Goal: Task Accomplishment & Management: Complete application form

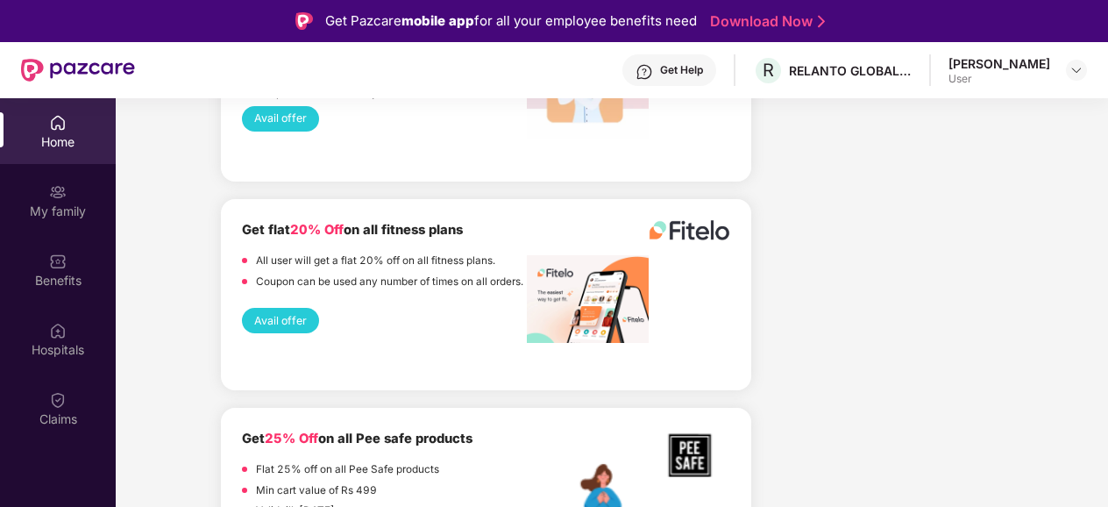
scroll to position [98, 0]
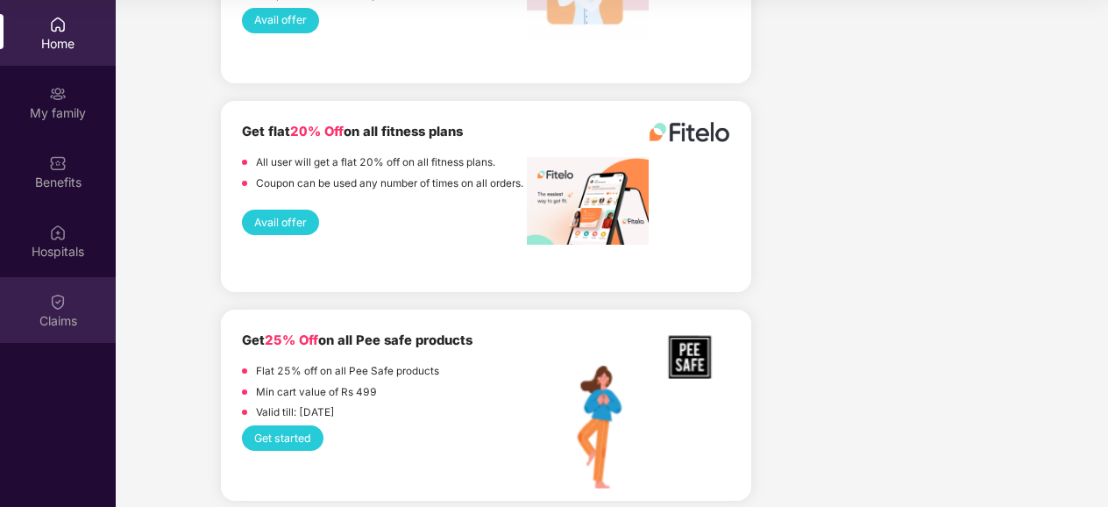
click at [53, 296] on img at bounding box center [58, 302] width 18 height 18
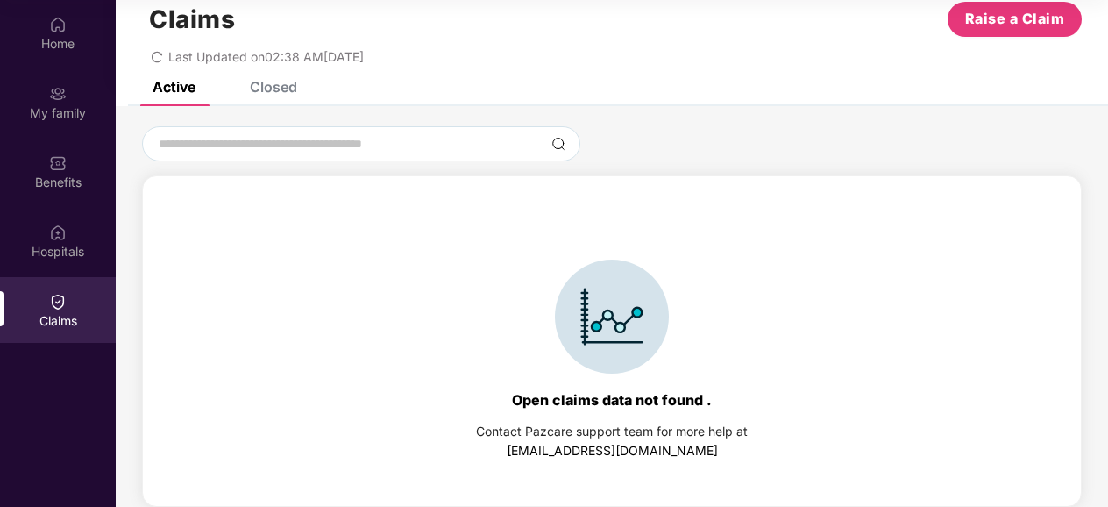
scroll to position [39, 0]
click at [1022, 17] on span "Raise a Claim" at bounding box center [1015, 19] width 100 height 22
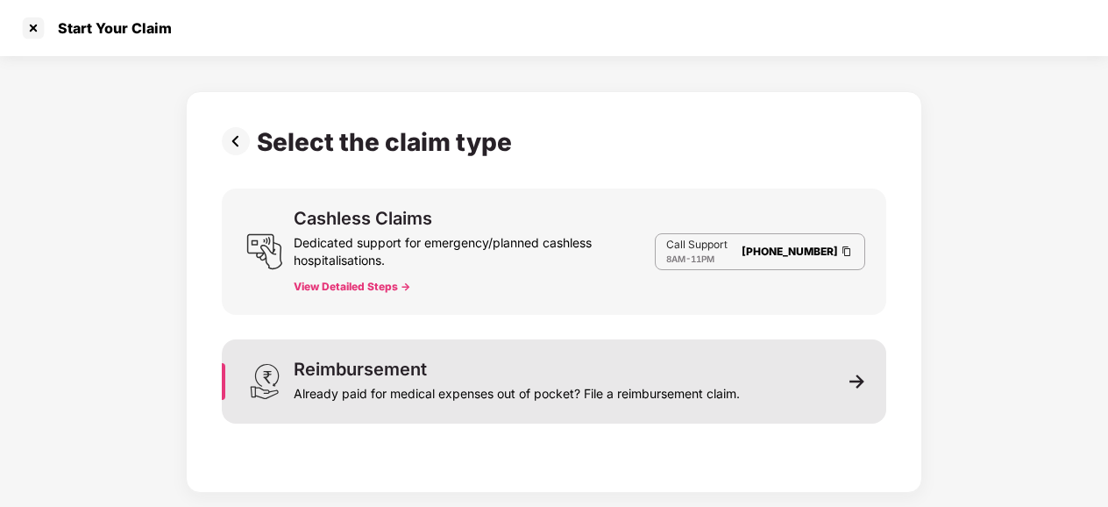
click at [591, 401] on div "Already paid for medical expenses out of pocket? File a reimbursement claim." at bounding box center [517, 390] width 446 height 25
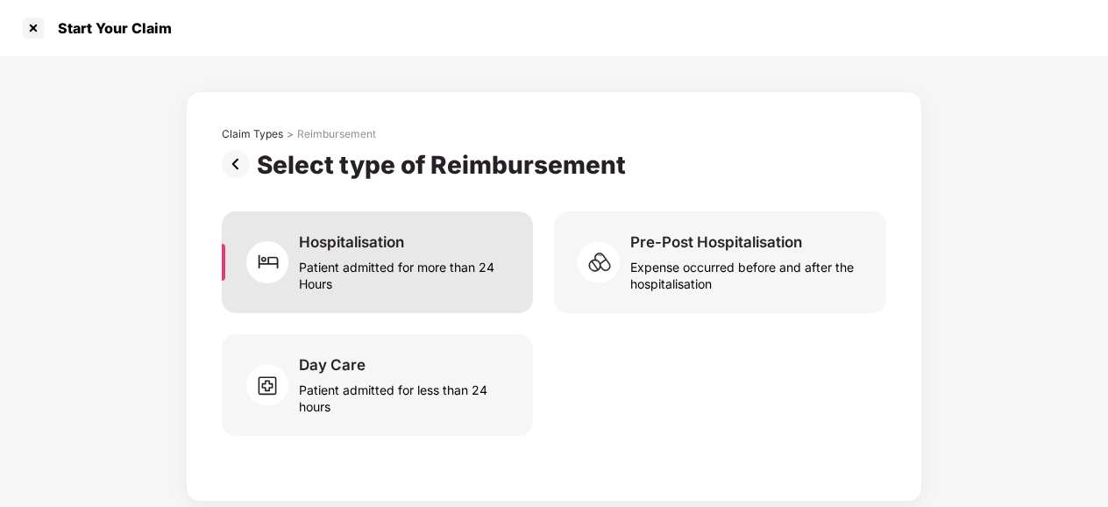
click at [433, 262] on div "Patient admitted for more than 24 Hours" at bounding box center [405, 272] width 213 height 40
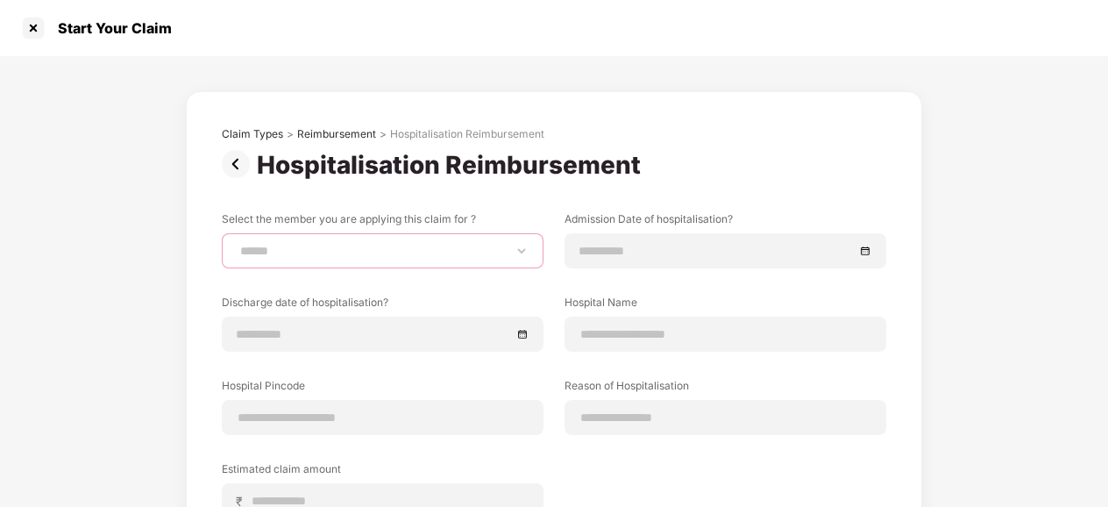
click at [383, 244] on select "**********" at bounding box center [383, 251] width 292 height 14
select select "**********"
click at [237, 244] on select "**********" at bounding box center [383, 251] width 292 height 14
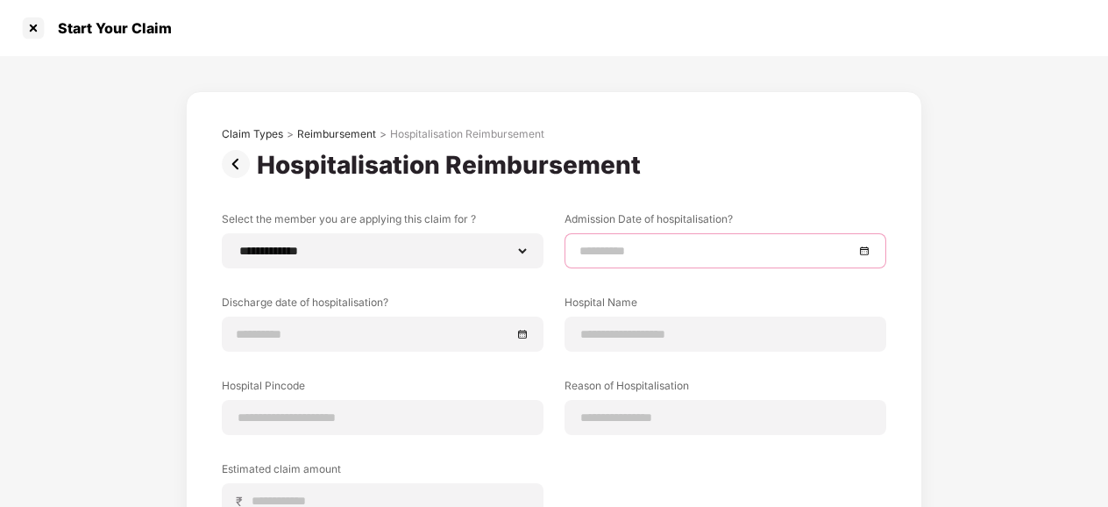
click at [605, 246] on input at bounding box center [717, 250] width 274 height 19
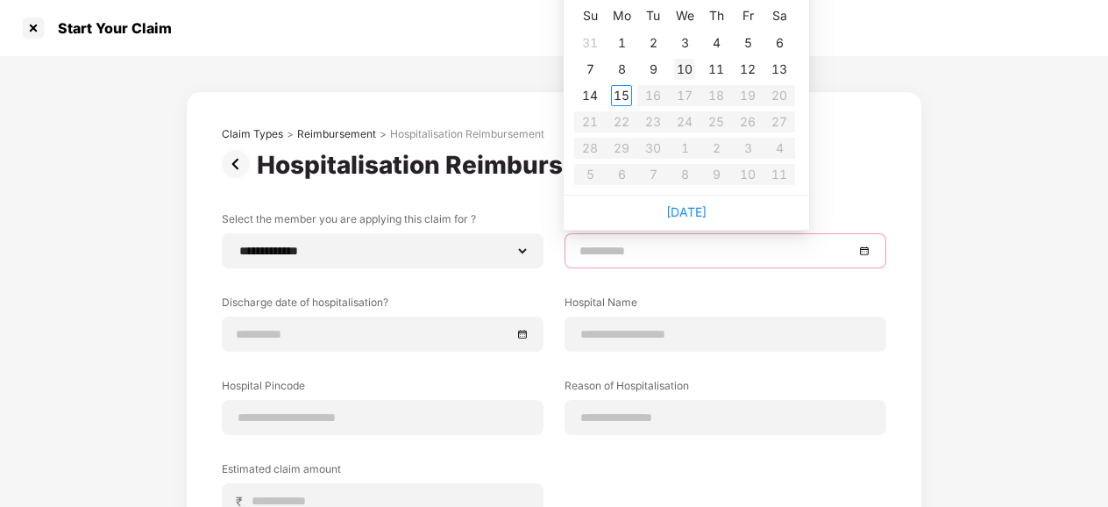
type input "**********"
click at [694, 66] on div "10" at bounding box center [684, 69] width 21 height 21
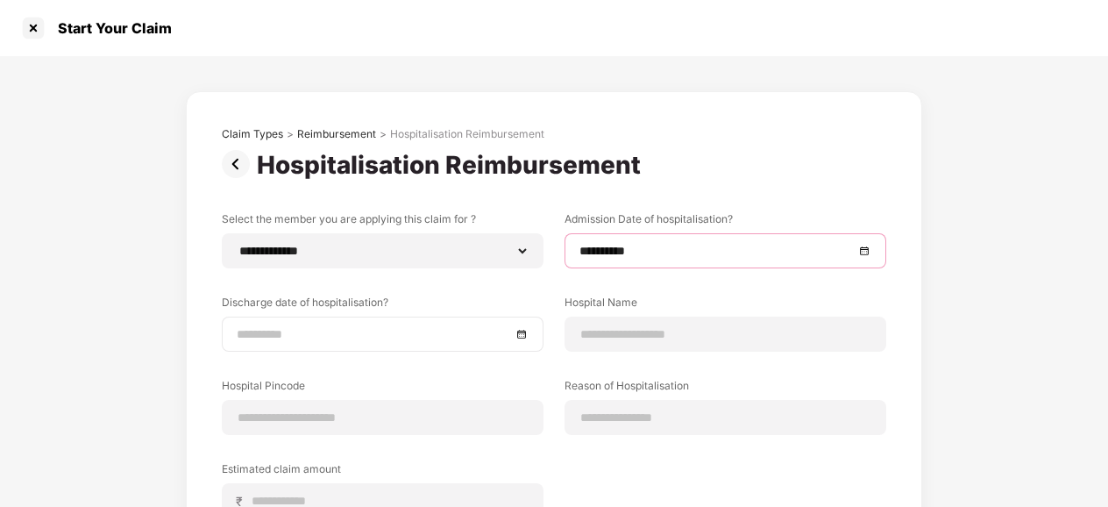
click at [436, 336] on input at bounding box center [374, 333] width 274 height 19
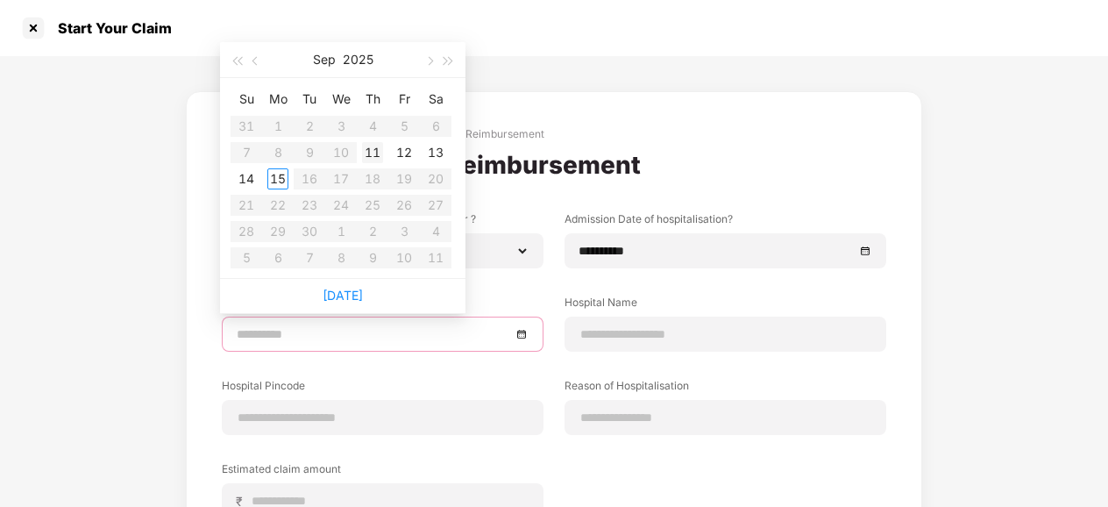
type input "**********"
click at [376, 154] on div "11" at bounding box center [372, 152] width 21 height 21
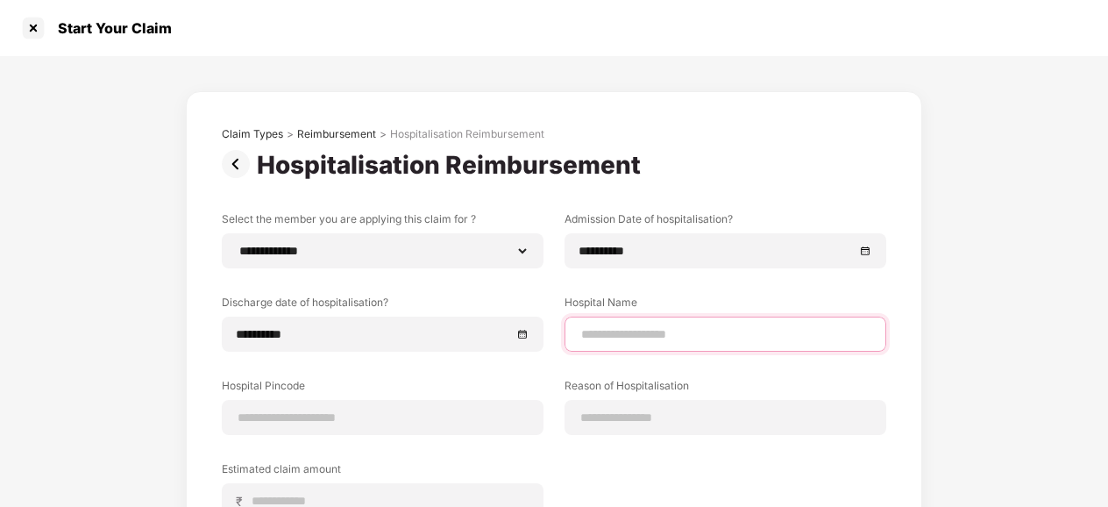
click at [658, 331] on input at bounding box center [726, 334] width 292 height 18
type input "**********"
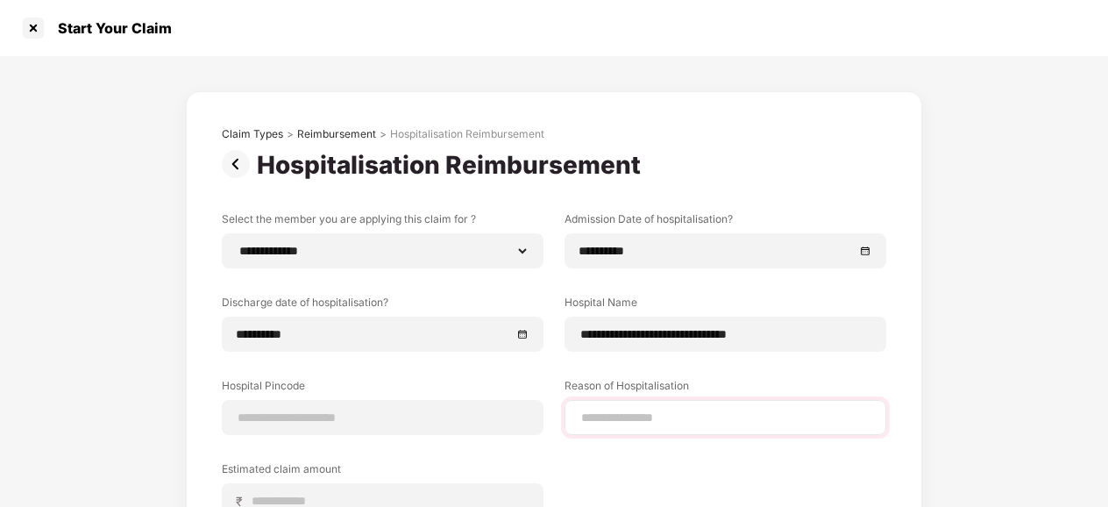
click at [623, 428] on div at bounding box center [726, 417] width 322 height 35
click at [613, 417] on input at bounding box center [726, 418] width 292 height 18
type input "**********"
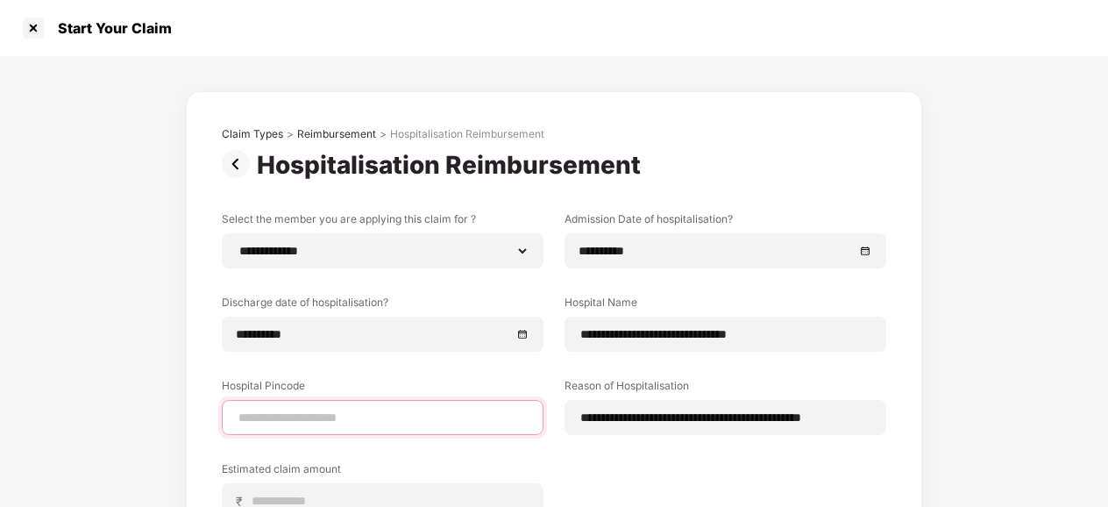
click at [295, 412] on input at bounding box center [383, 418] width 292 height 18
type input "******"
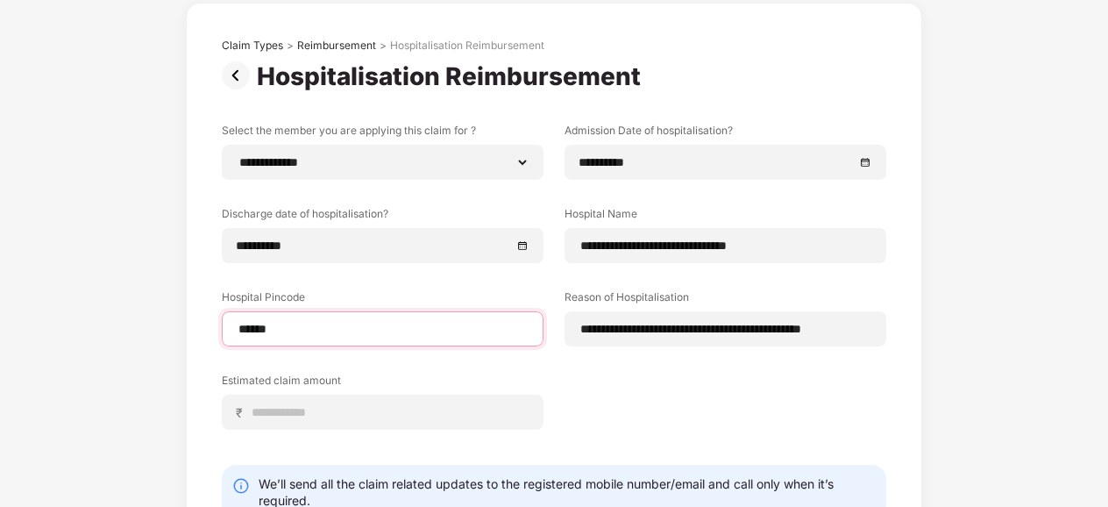
select select "*********"
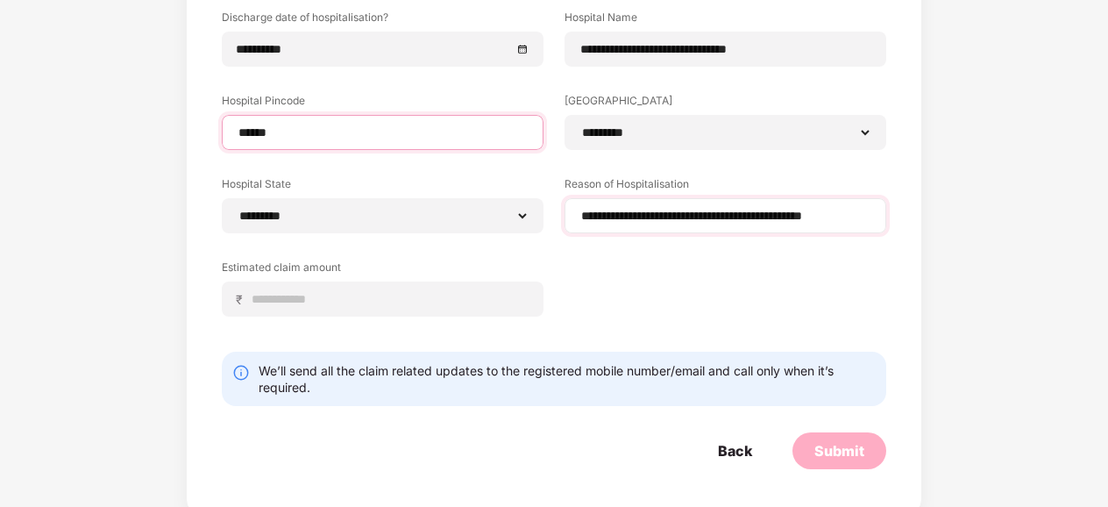
scroll to position [291, 0]
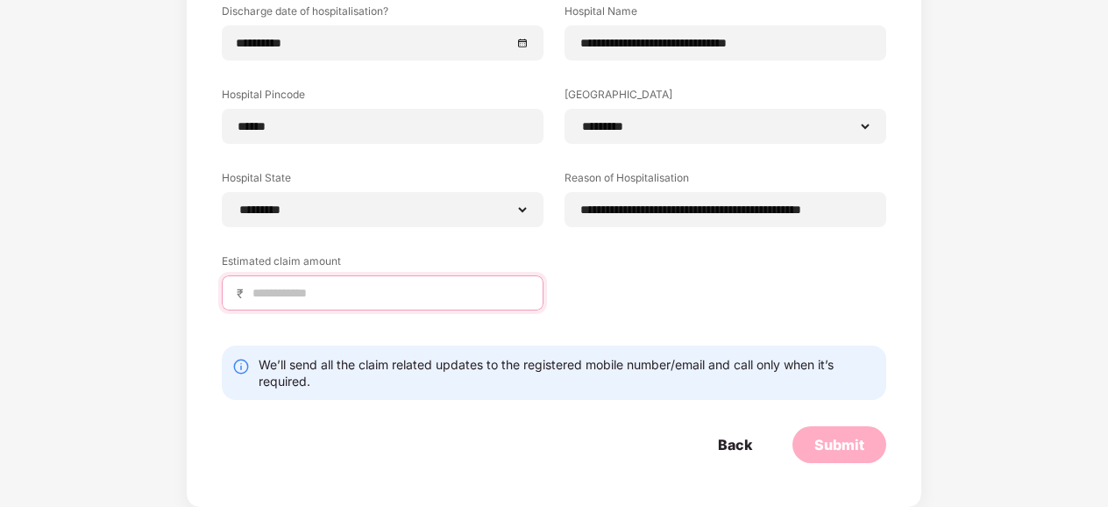
click at [349, 296] on input at bounding box center [390, 293] width 278 height 18
type input "*****"
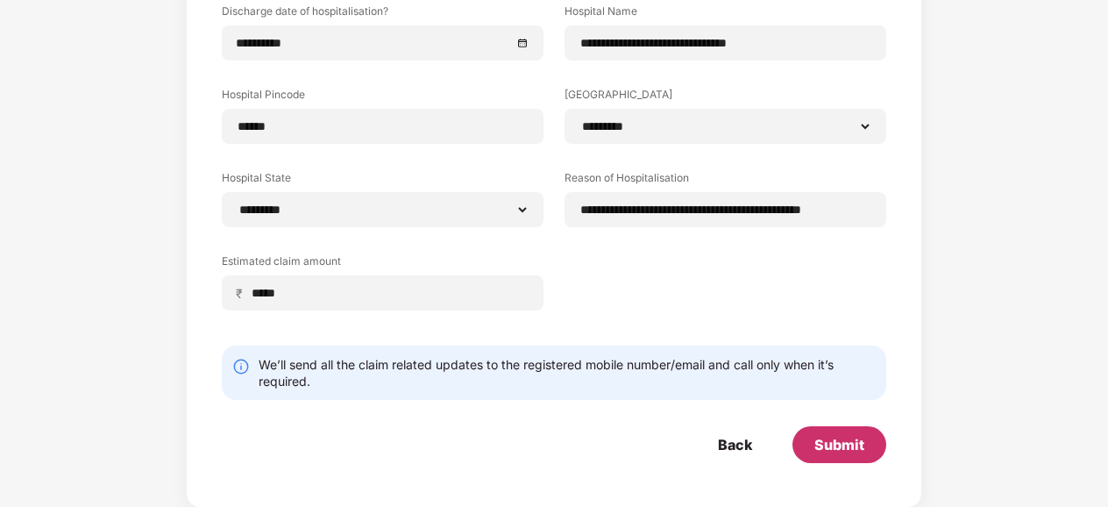
click at [840, 440] on div "Submit" at bounding box center [840, 444] width 50 height 19
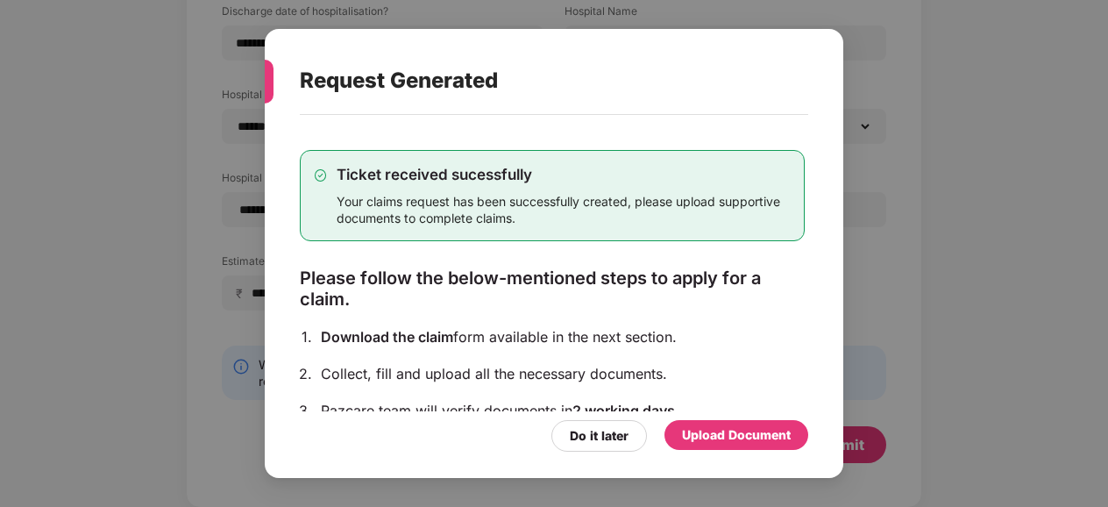
scroll to position [196, 0]
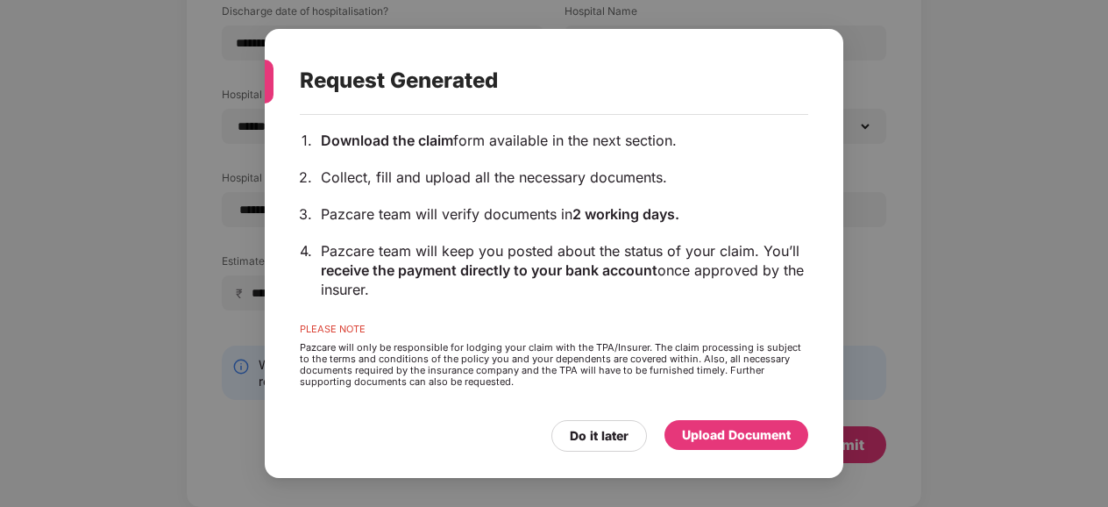
click at [709, 433] on div "Upload Document" at bounding box center [736, 434] width 109 height 19
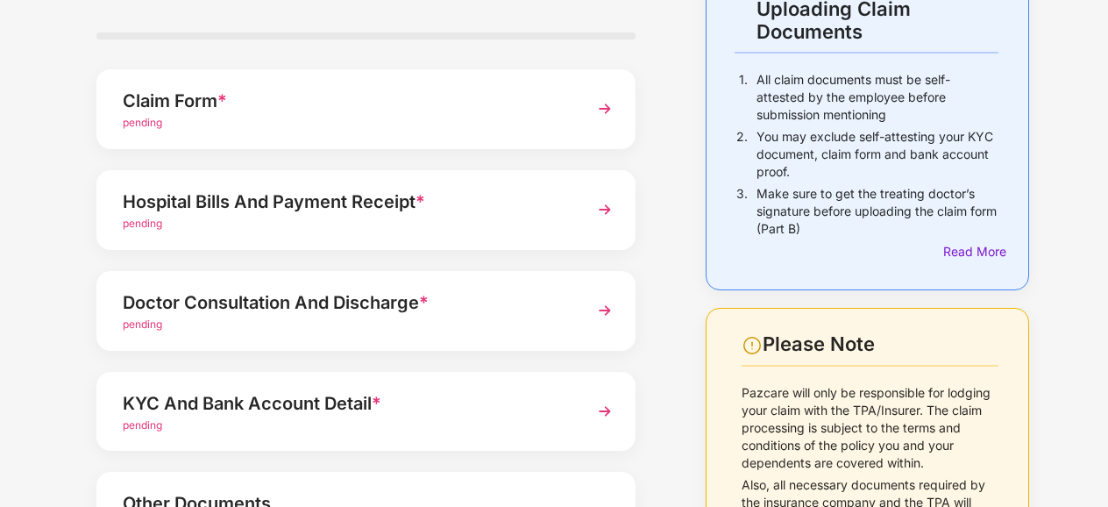
scroll to position [136, 0]
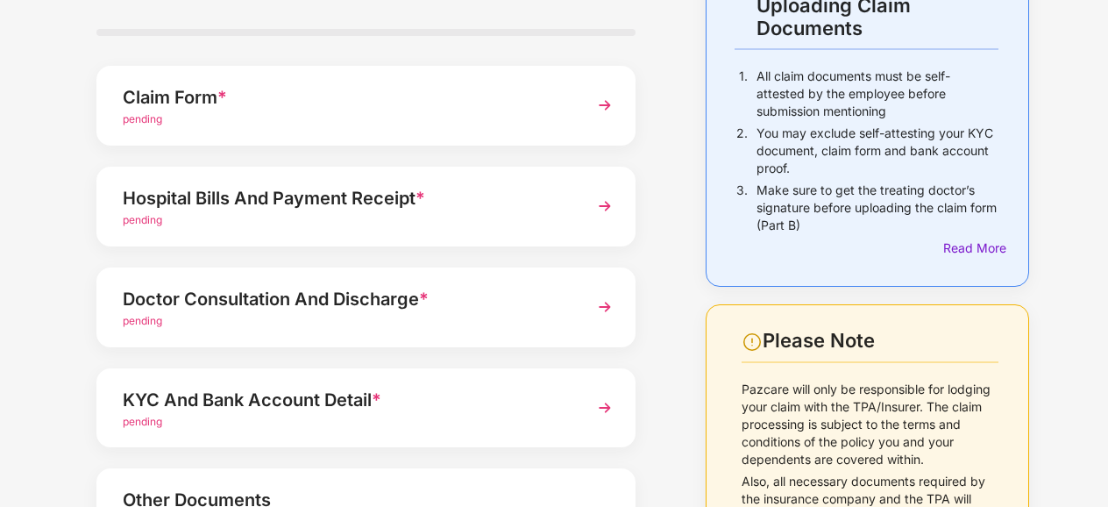
click at [313, 221] on div "pending" at bounding box center [346, 220] width 446 height 17
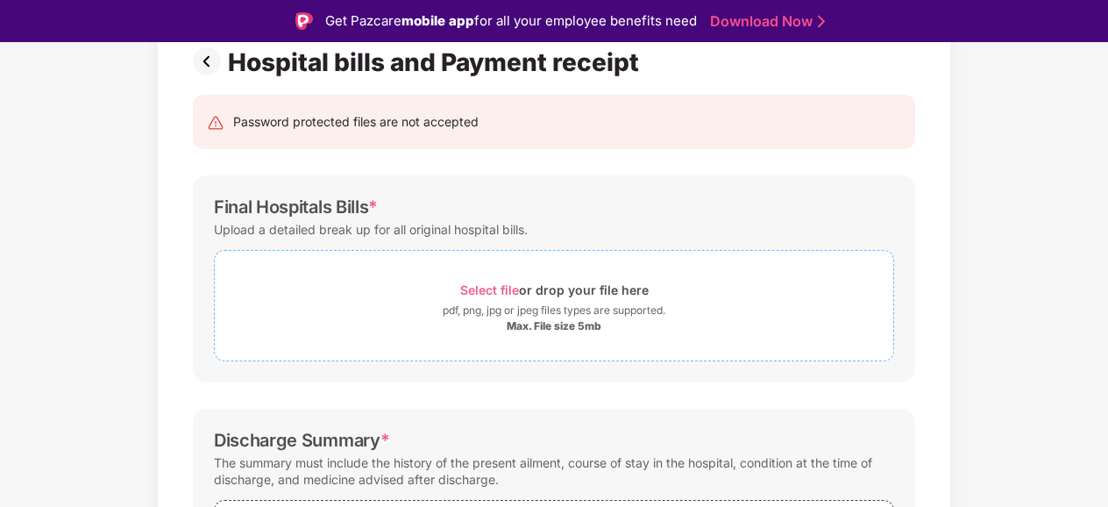
click at [486, 285] on span "Select file" at bounding box center [489, 289] width 59 height 15
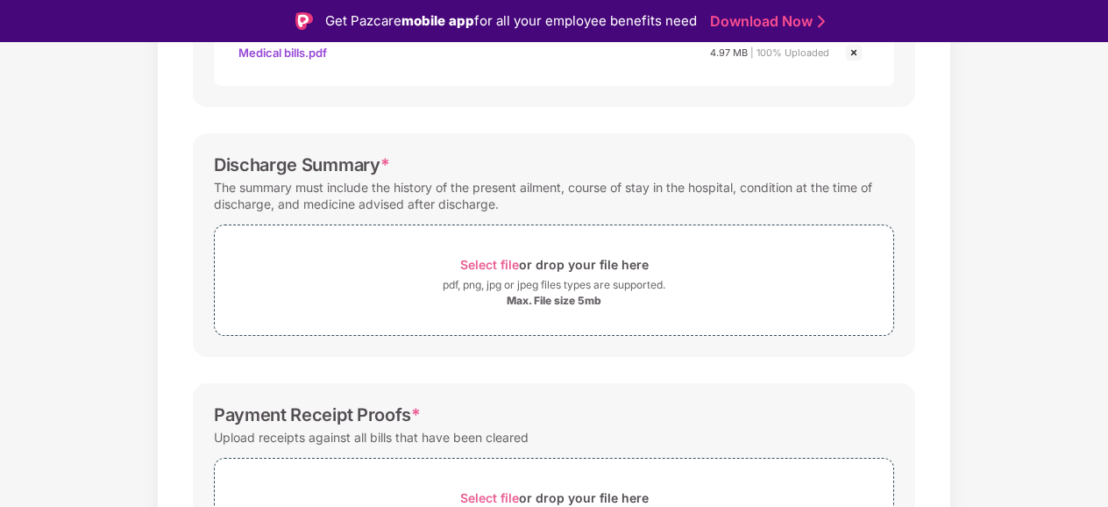
scroll to position [496, 0]
click at [498, 258] on span "Select file" at bounding box center [489, 262] width 59 height 15
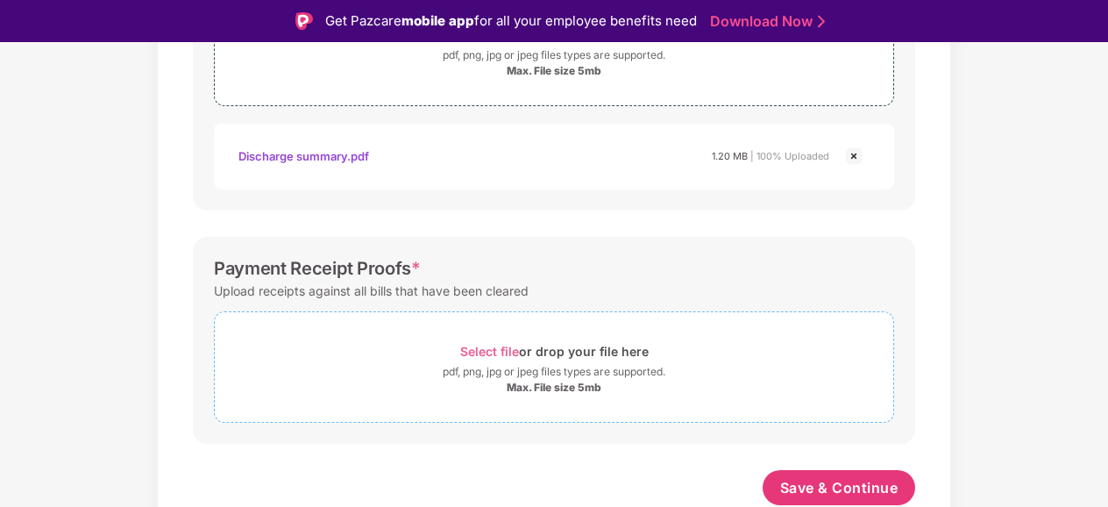
scroll to position [723, 0]
click at [496, 351] on span "Select file" at bounding box center [489, 352] width 59 height 15
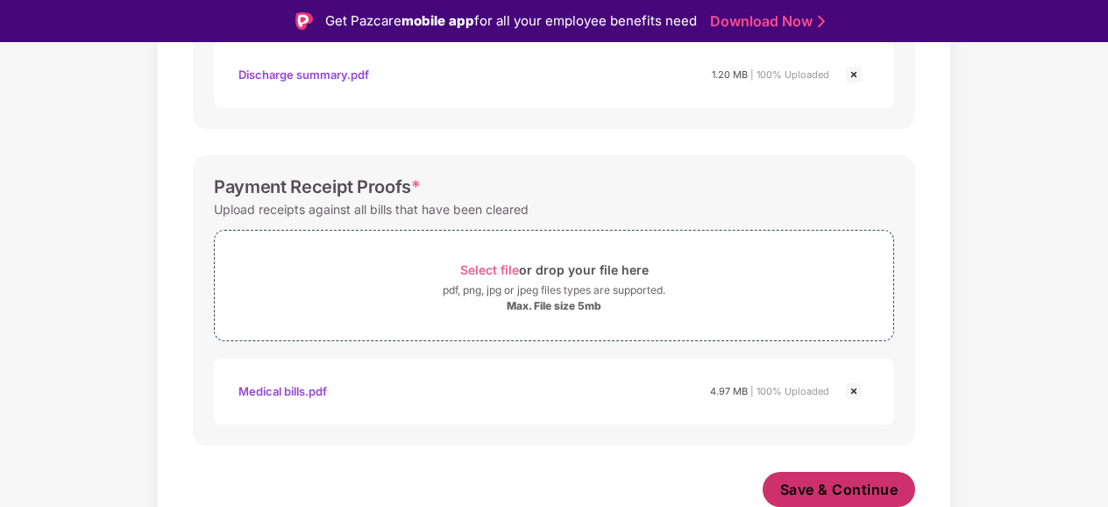
scroll to position [806, 0]
click at [803, 488] on span "Save & Continue" at bounding box center [839, 489] width 118 height 19
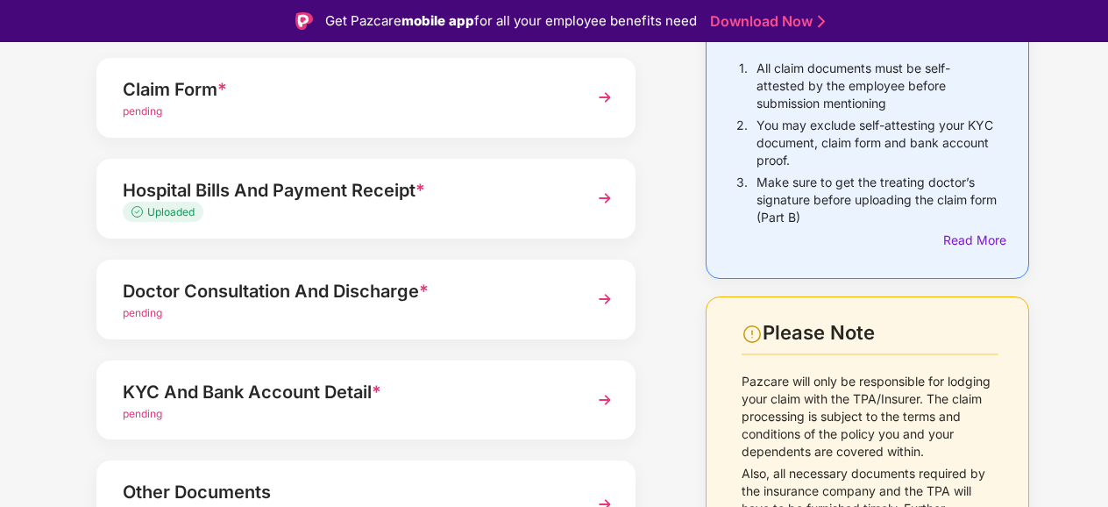
scroll to position [200, 0]
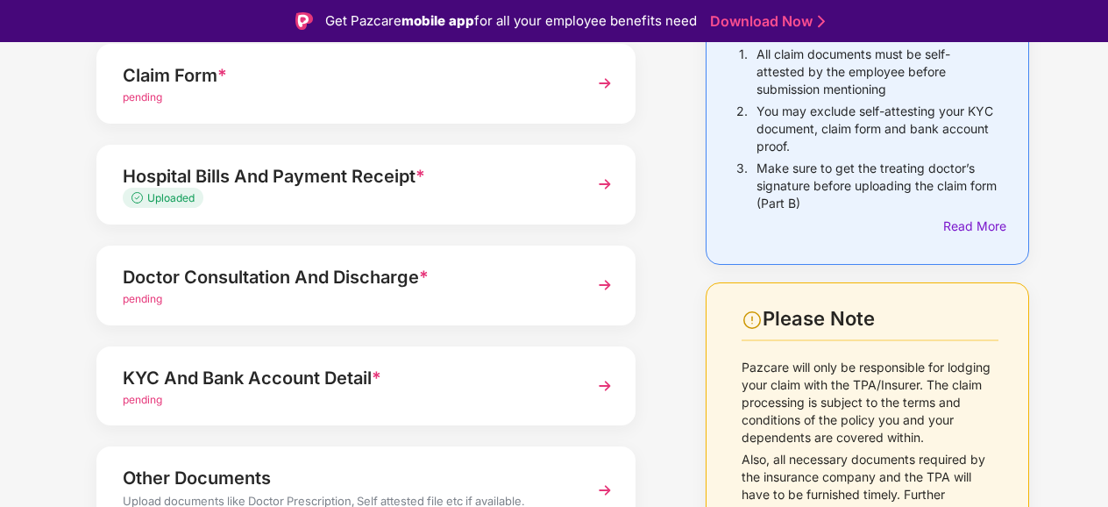
click at [395, 281] on div "Doctor Consultation And Discharge *" at bounding box center [346, 277] width 446 height 28
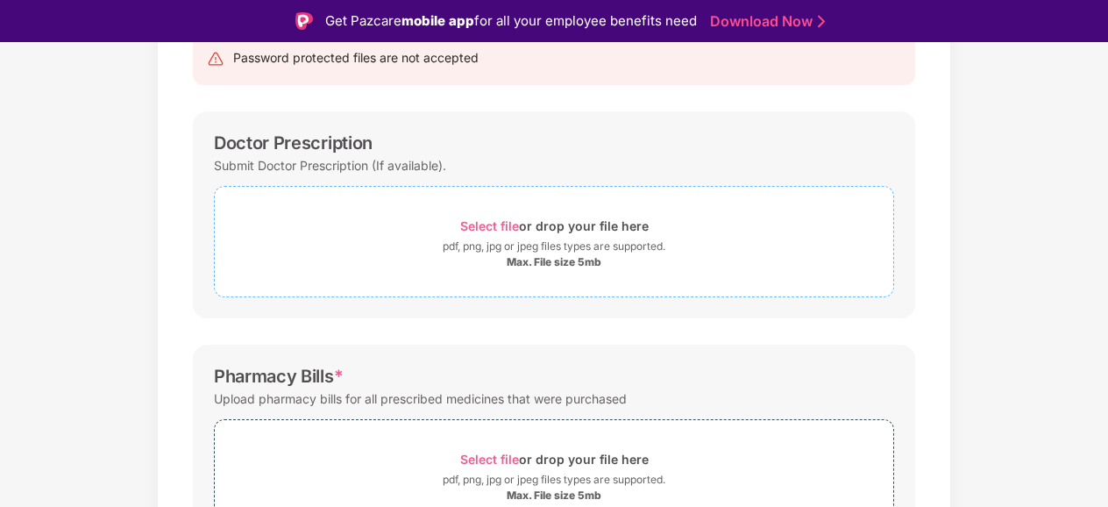
click at [489, 225] on span "Select file" at bounding box center [489, 225] width 59 height 15
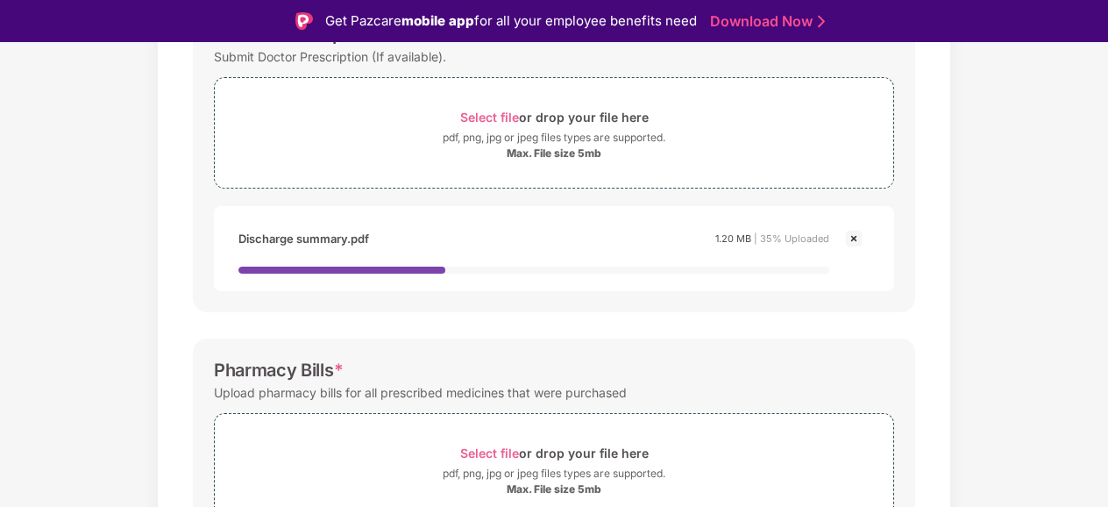
scroll to position [465, 0]
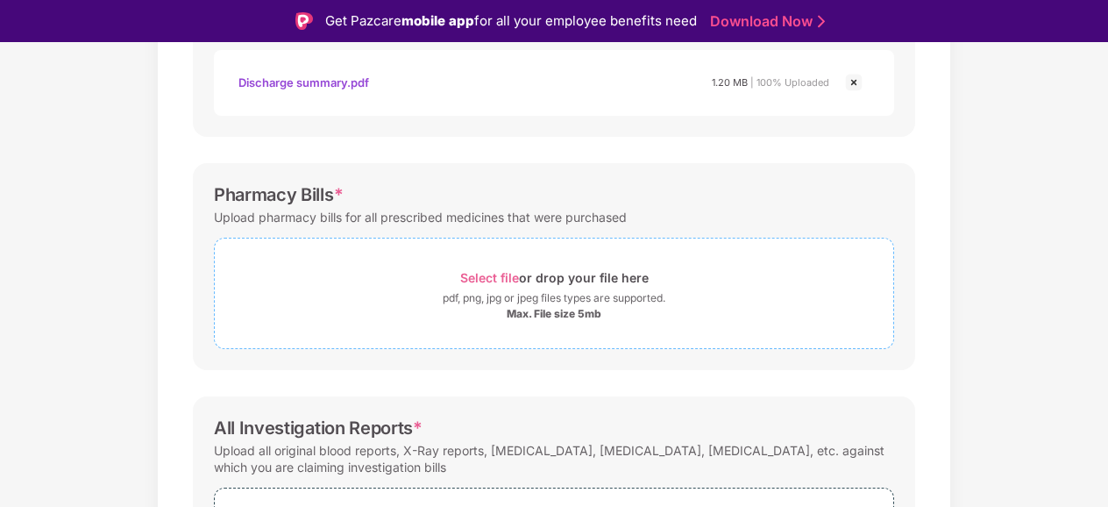
click at [491, 294] on div "pdf, png, jpg or jpeg files types are supported." at bounding box center [554, 298] width 223 height 18
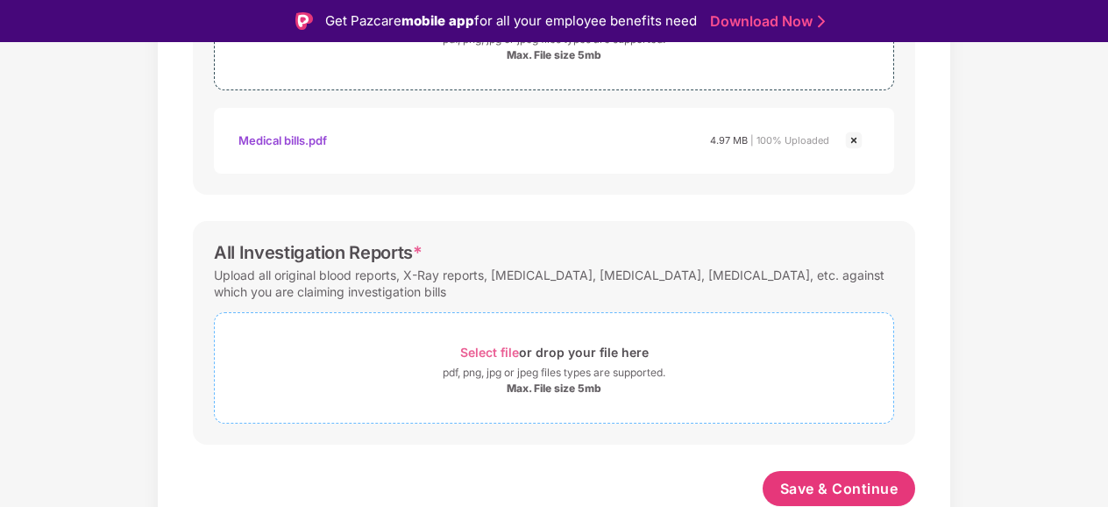
scroll to position [723, 0]
click at [493, 350] on span "Select file" at bounding box center [489, 352] width 59 height 15
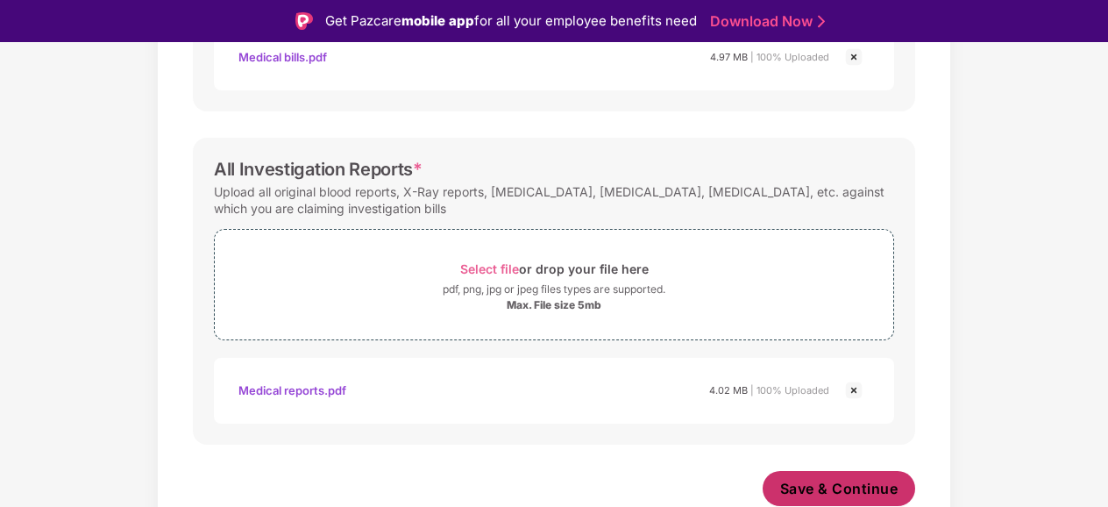
scroll to position [806, 0]
click at [812, 480] on span "Save & Continue" at bounding box center [839, 489] width 118 height 19
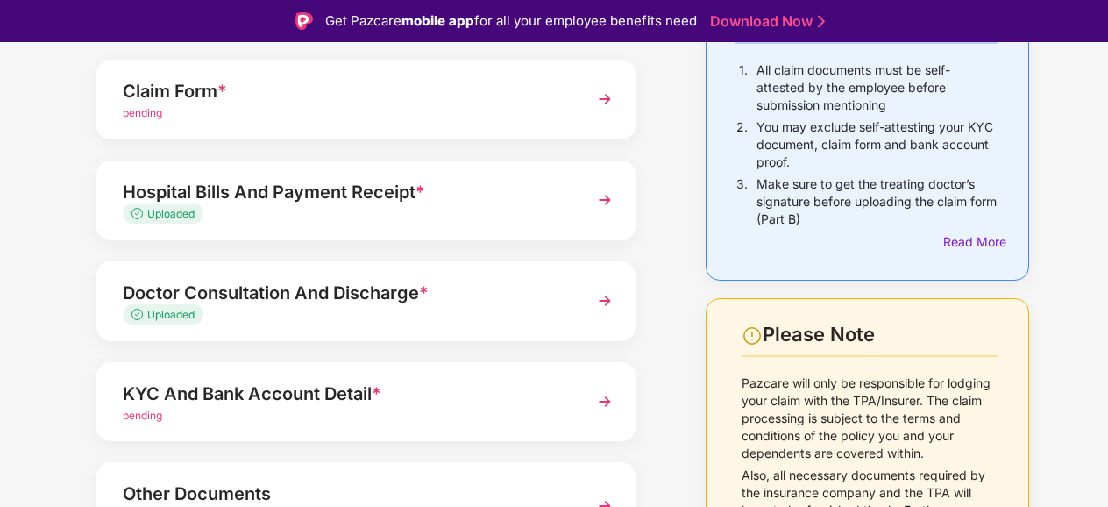
scroll to position [293, 0]
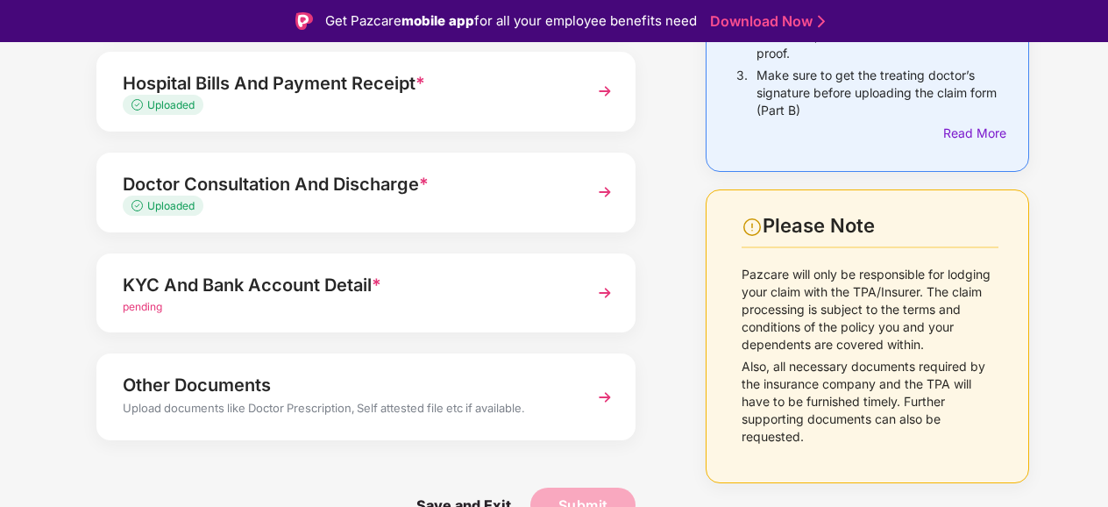
drag, startPoint x: 246, startPoint y: 387, endPoint x: 210, endPoint y: 387, distance: 36.0
click at [210, 387] on div "Other Documents" at bounding box center [346, 385] width 446 height 28
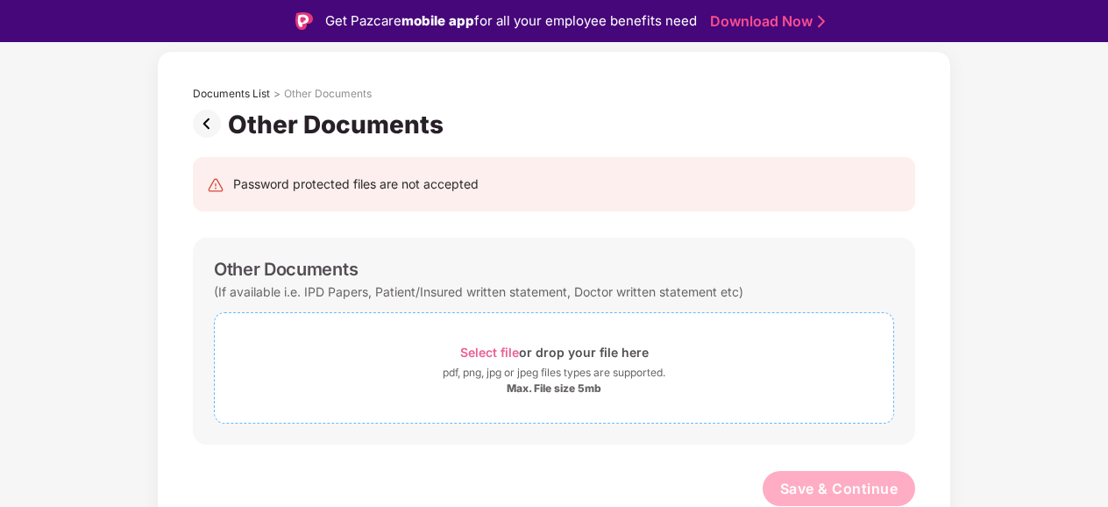
click at [468, 345] on span "Select file" at bounding box center [489, 352] width 59 height 15
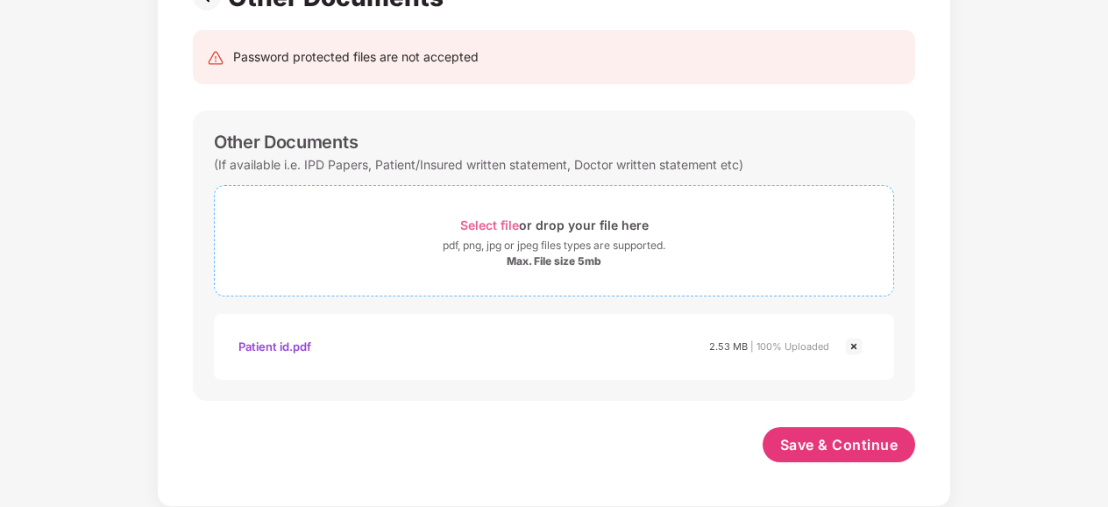
scroll to position [158, 0]
click at [810, 436] on span "Save & Continue" at bounding box center [839, 445] width 118 height 19
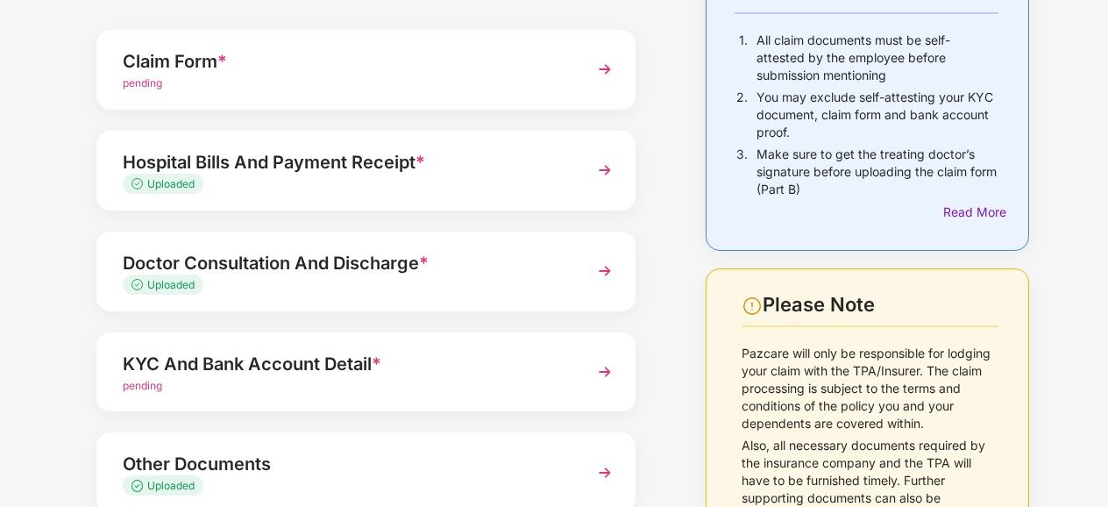
scroll to position [286, 0]
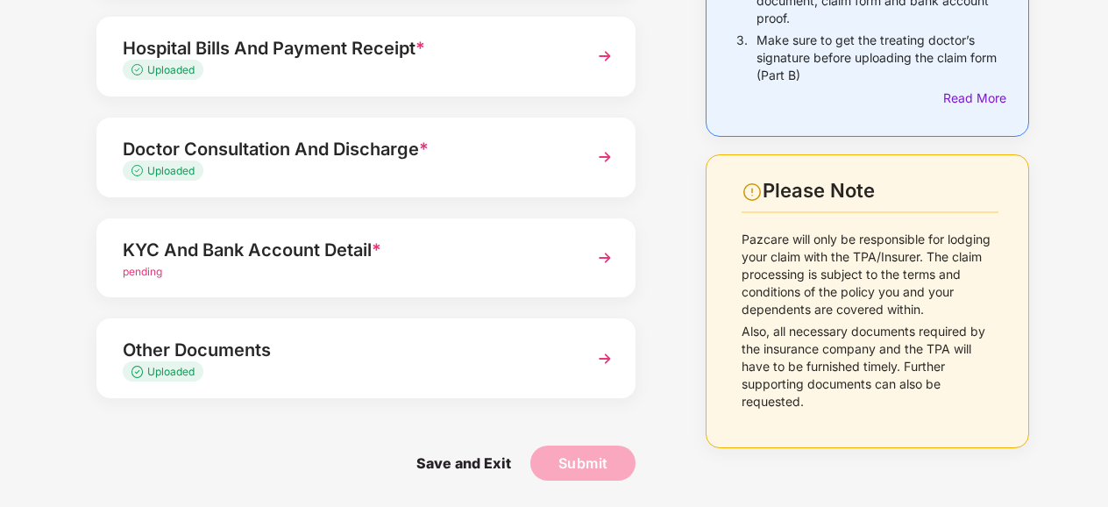
click at [231, 248] on div "KYC And Bank Account Detail *" at bounding box center [346, 250] width 446 height 28
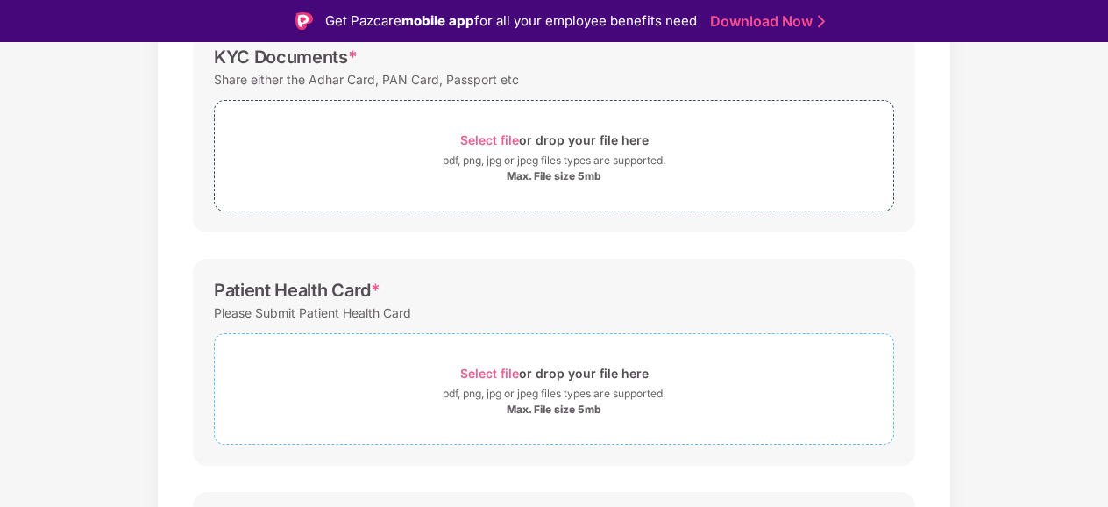
click at [476, 374] on span "Select file" at bounding box center [489, 373] width 59 height 15
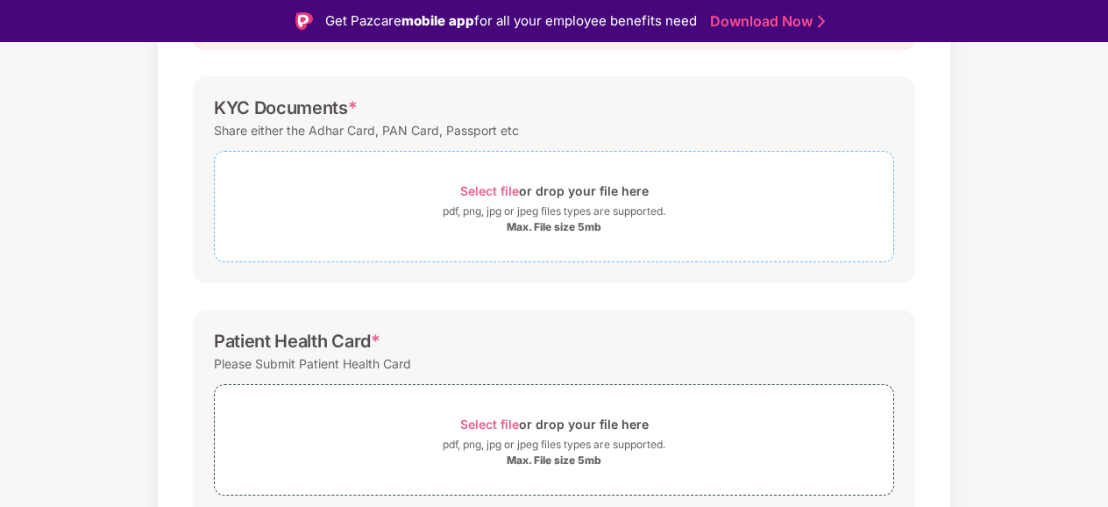
scroll to position [623, 0]
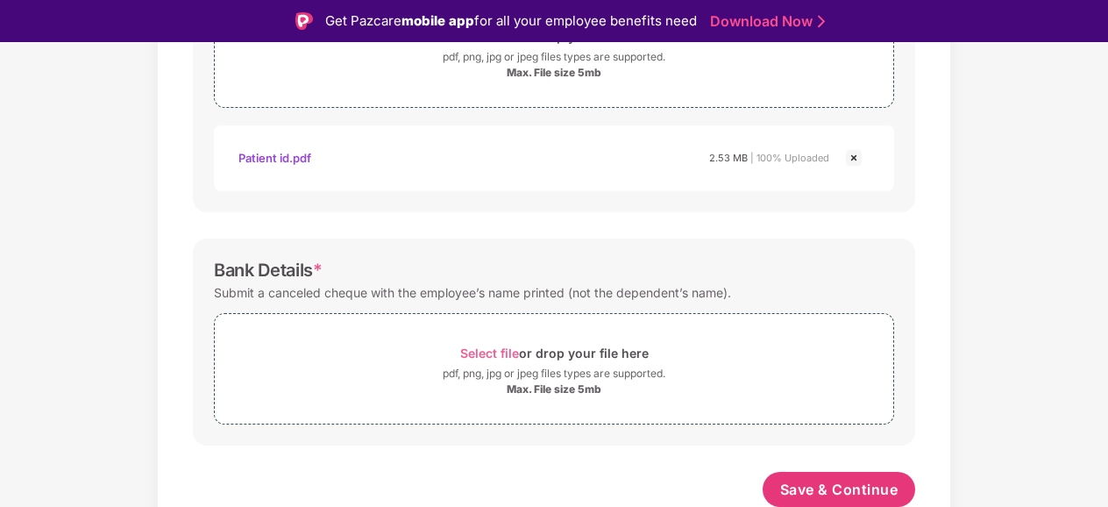
click at [965, 328] on div "Documents List > KYC and Bank Account Detail KYC and Bank Account Detail Passwo…" at bounding box center [554, 27] width 1108 height 1050
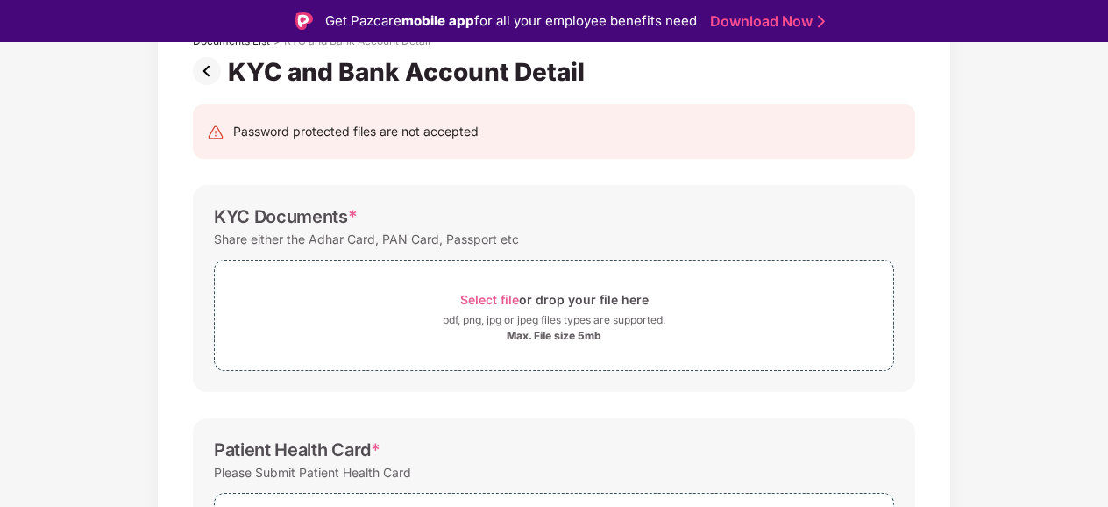
scroll to position [126, 0]
click at [494, 298] on span "Select file" at bounding box center [489, 299] width 59 height 15
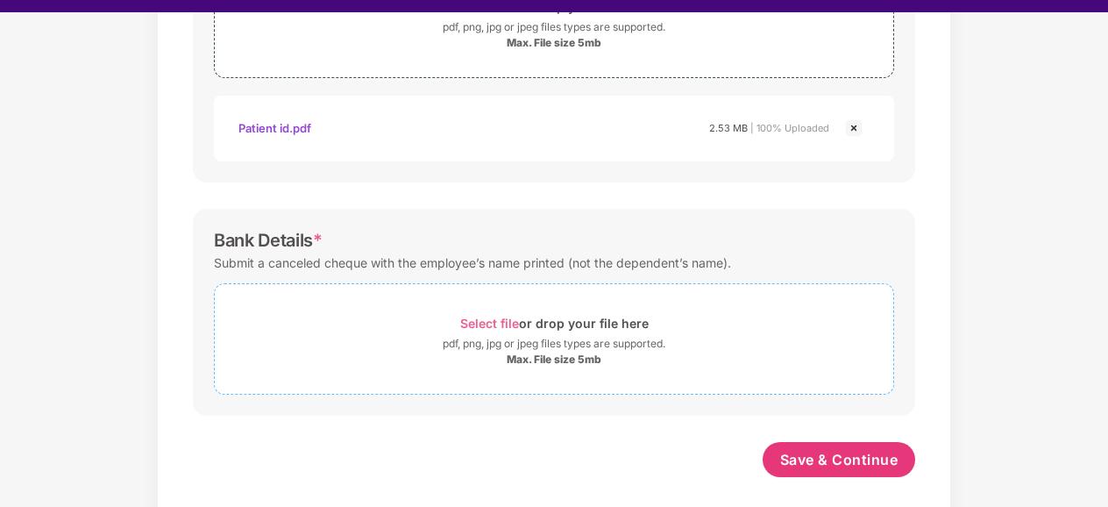
scroll to position [42, 0]
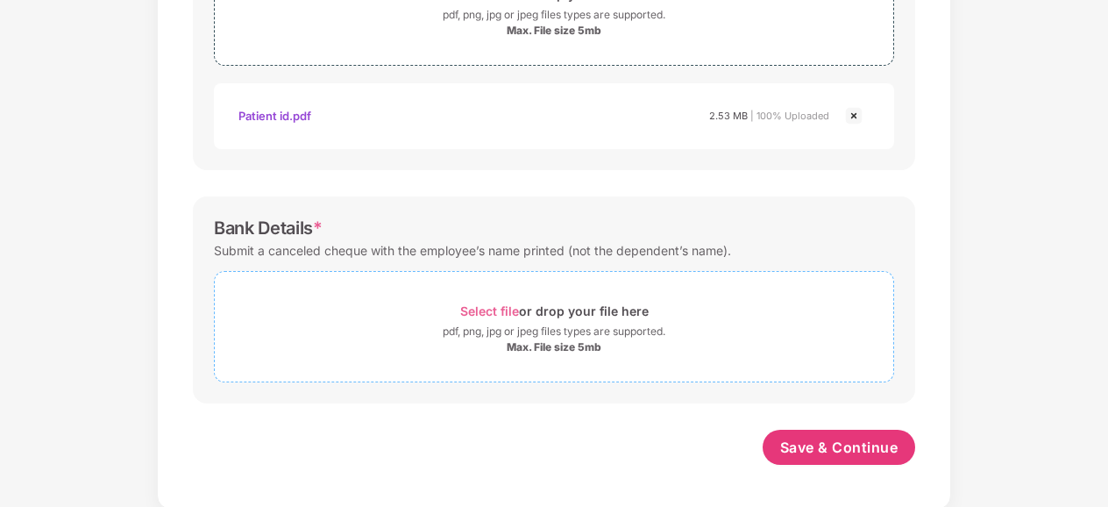
click at [491, 310] on span "Select file" at bounding box center [489, 310] width 59 height 15
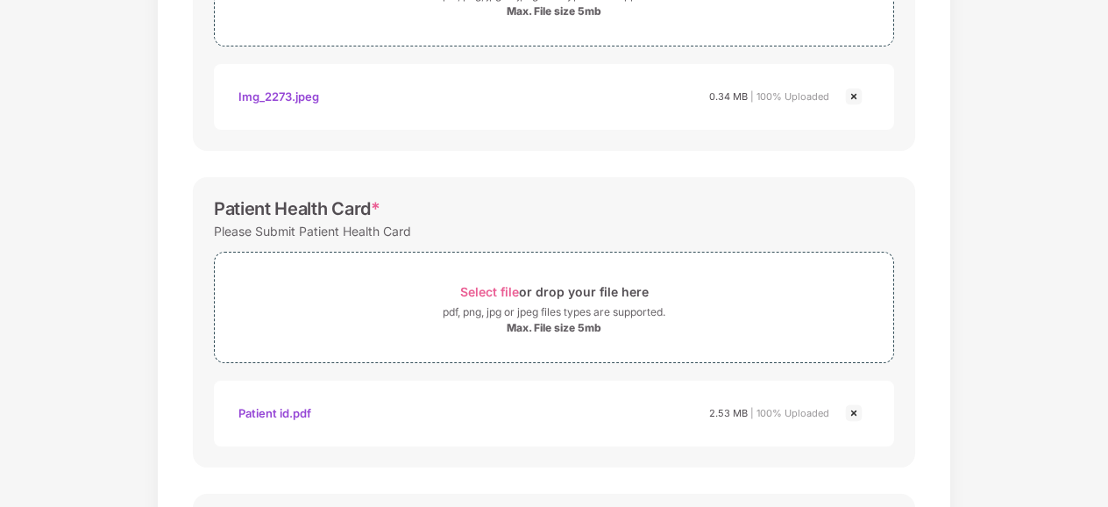
scroll to position [789, 0]
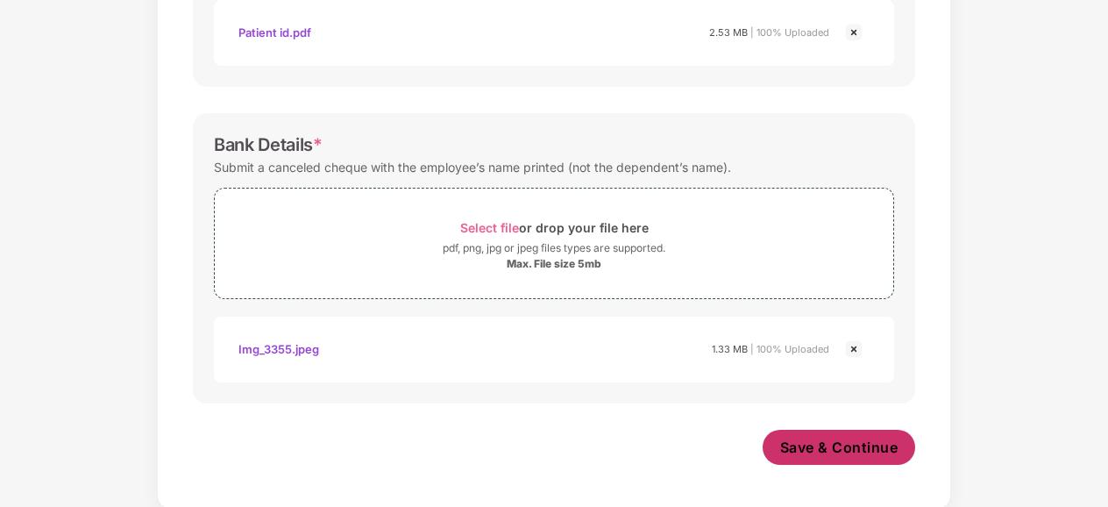
click at [837, 445] on span "Save & Continue" at bounding box center [839, 447] width 118 height 19
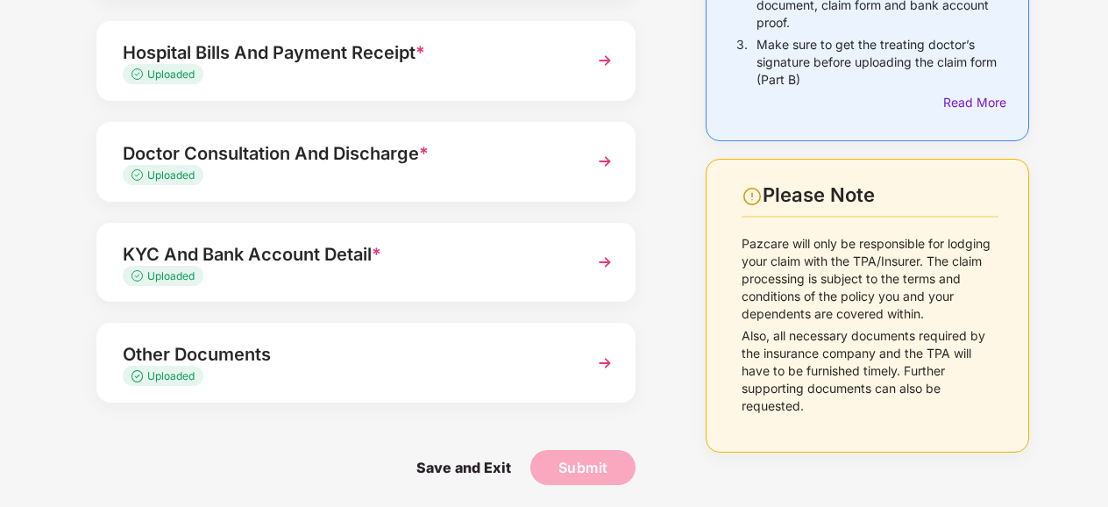
scroll to position [0, 0]
